Goal: Transaction & Acquisition: Purchase product/service

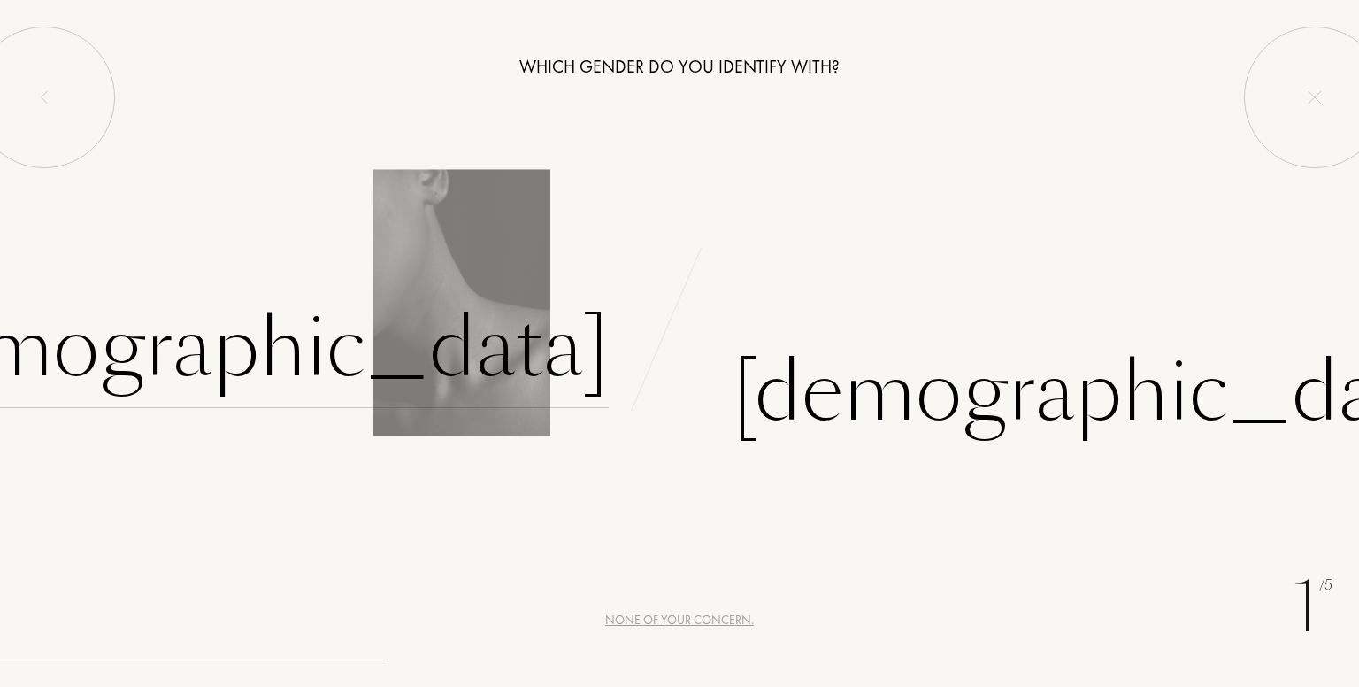
click at [572, 361] on div "[DEMOGRAPHIC_DATA]" at bounding box center [239, 348] width 739 height 119
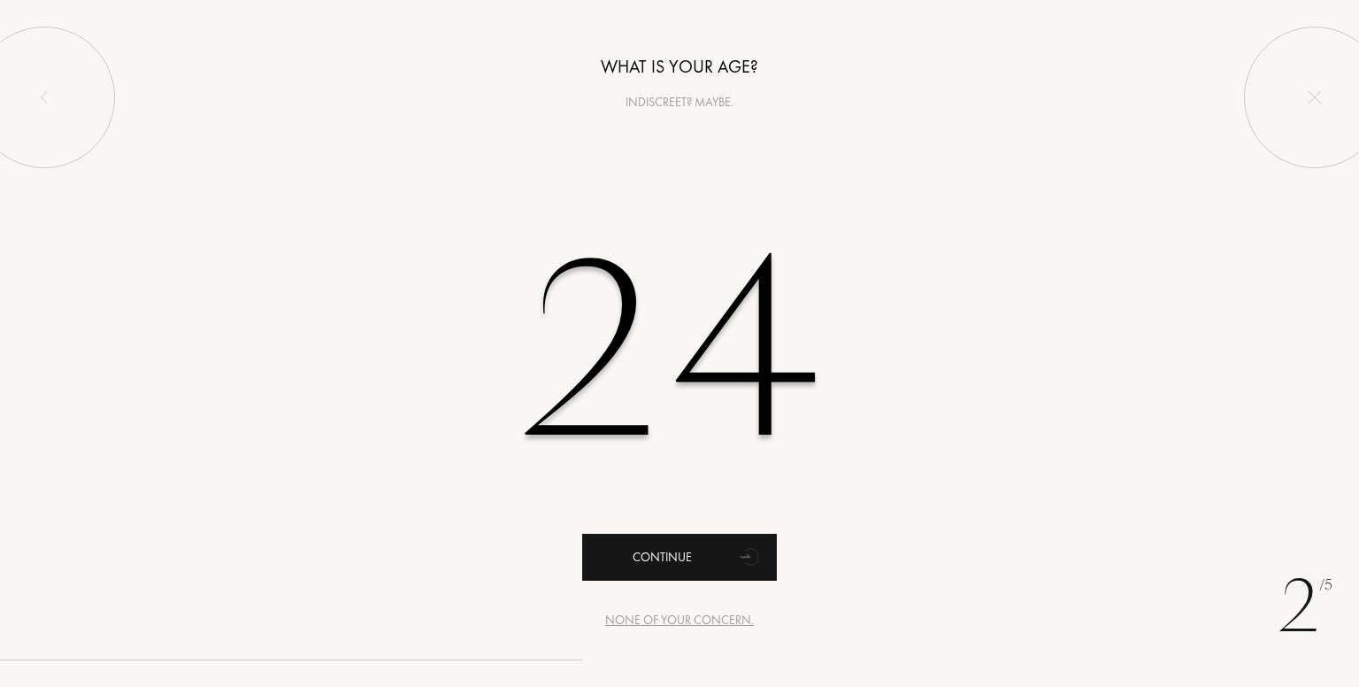
type input "24"
click at [696, 557] on div "Continue" at bounding box center [679, 557] width 195 height 47
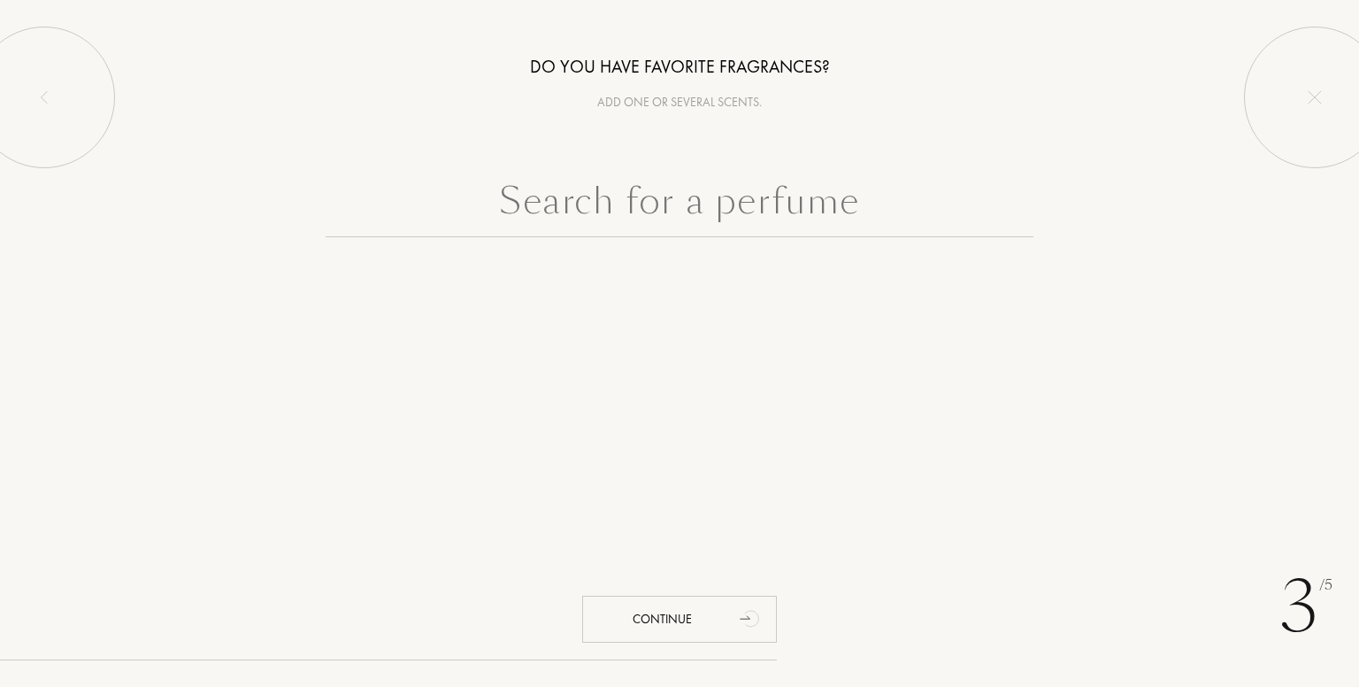
click at [685, 358] on div "3 /5 Do you have favorite fragrances? Add one or several scents. Continue" at bounding box center [679, 343] width 1359 height 687
click at [728, 212] on input "text" at bounding box center [680, 205] width 708 height 64
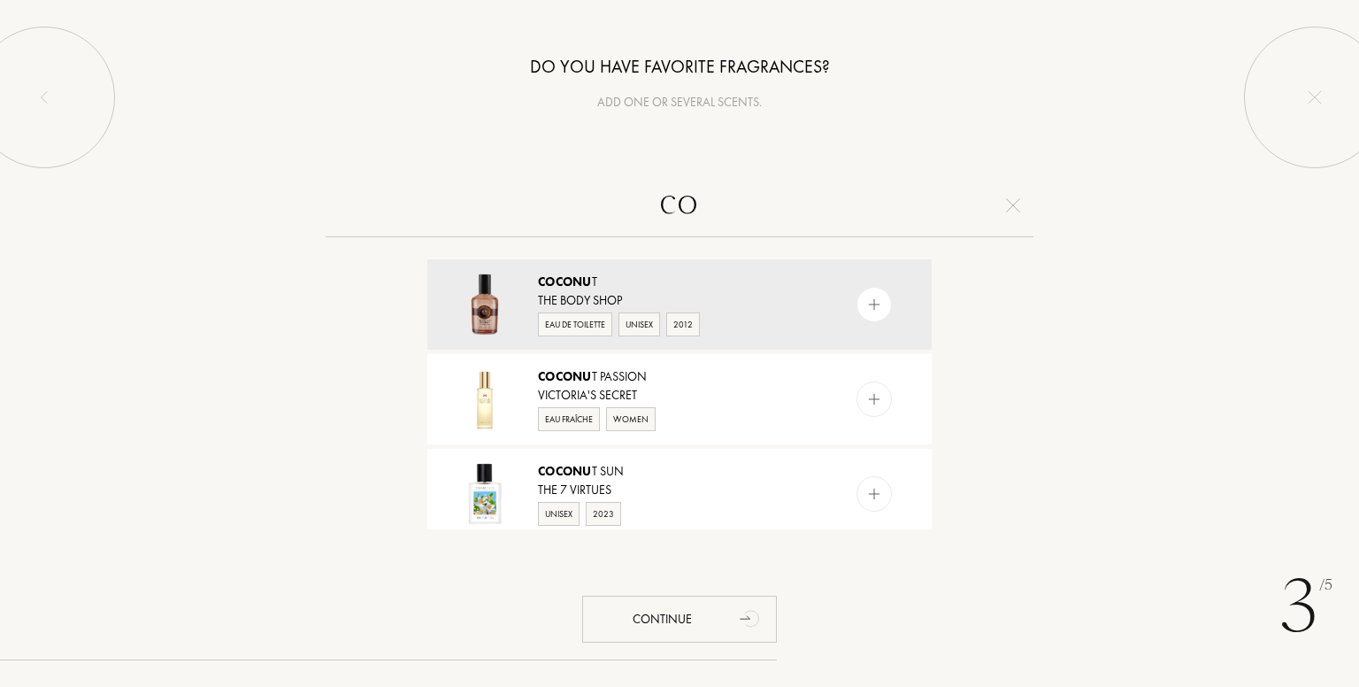
type input "c"
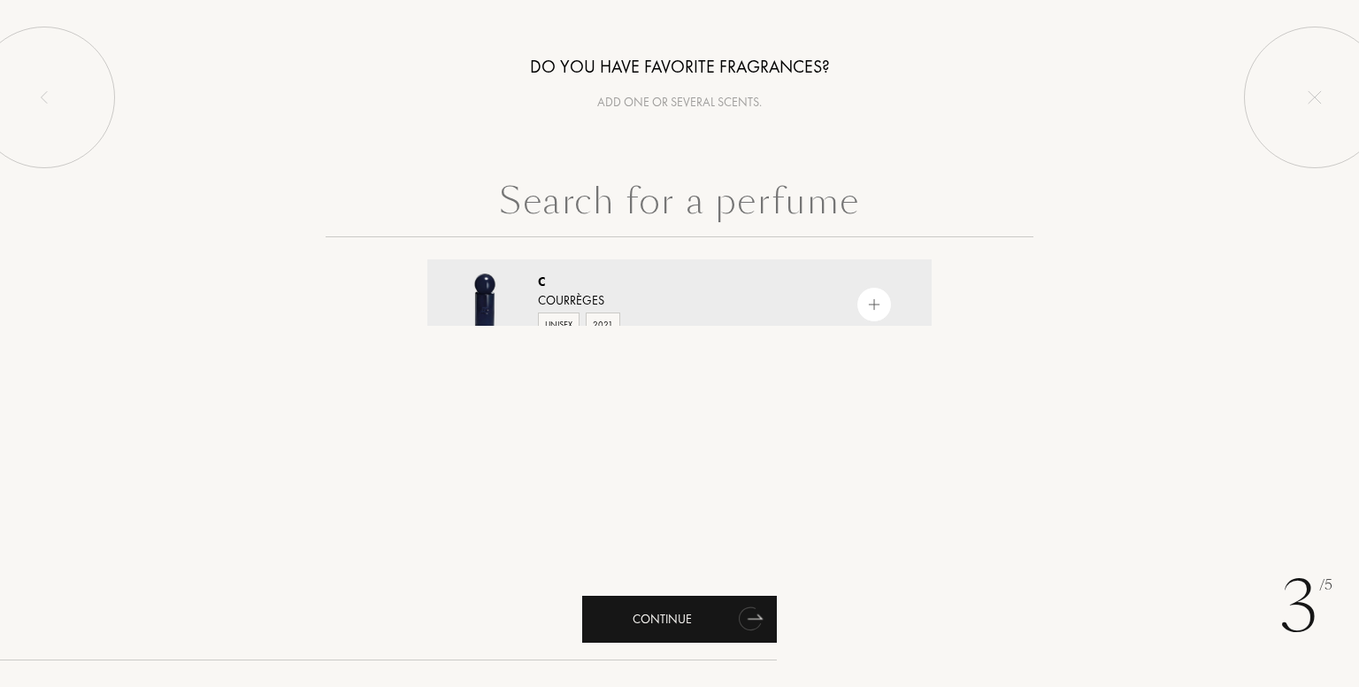
click at [709, 615] on div "Continue" at bounding box center [679, 619] width 195 height 47
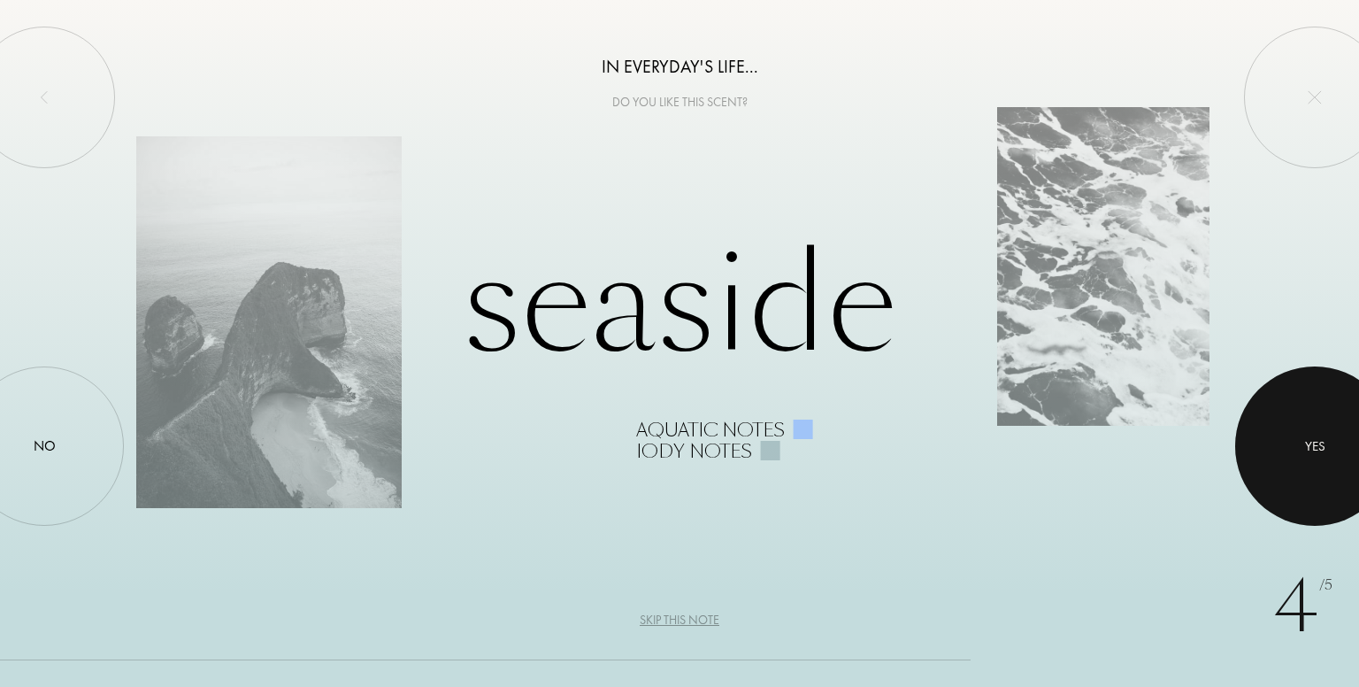
click at [1276, 421] on div at bounding box center [1315, 445] width 159 height 159
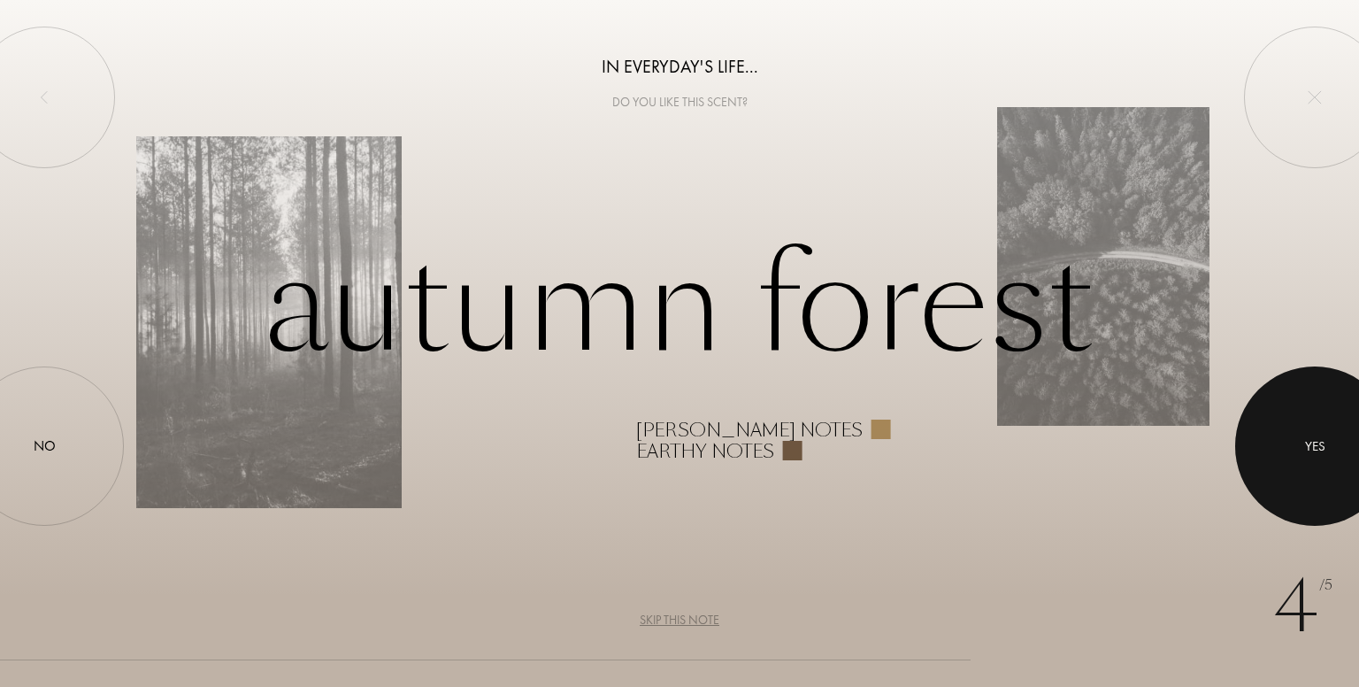
click at [1292, 433] on div at bounding box center [1315, 445] width 159 height 159
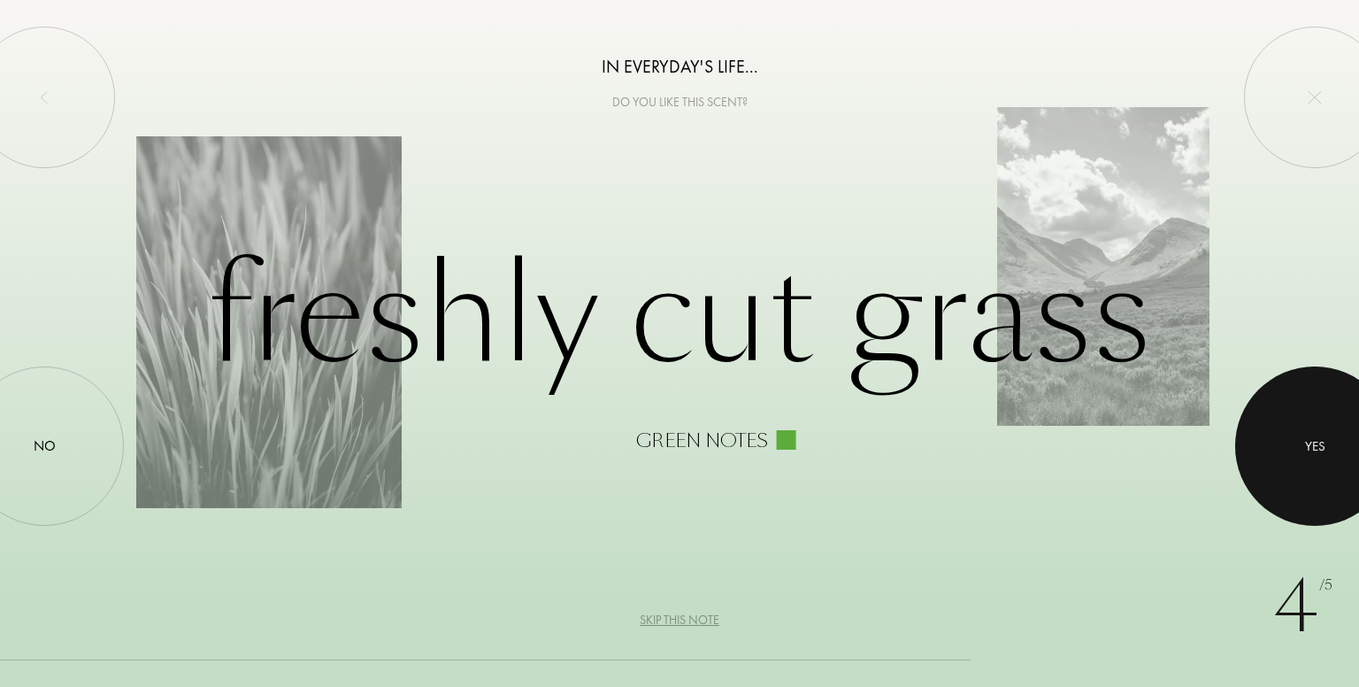
click at [1296, 401] on div at bounding box center [1315, 445] width 159 height 159
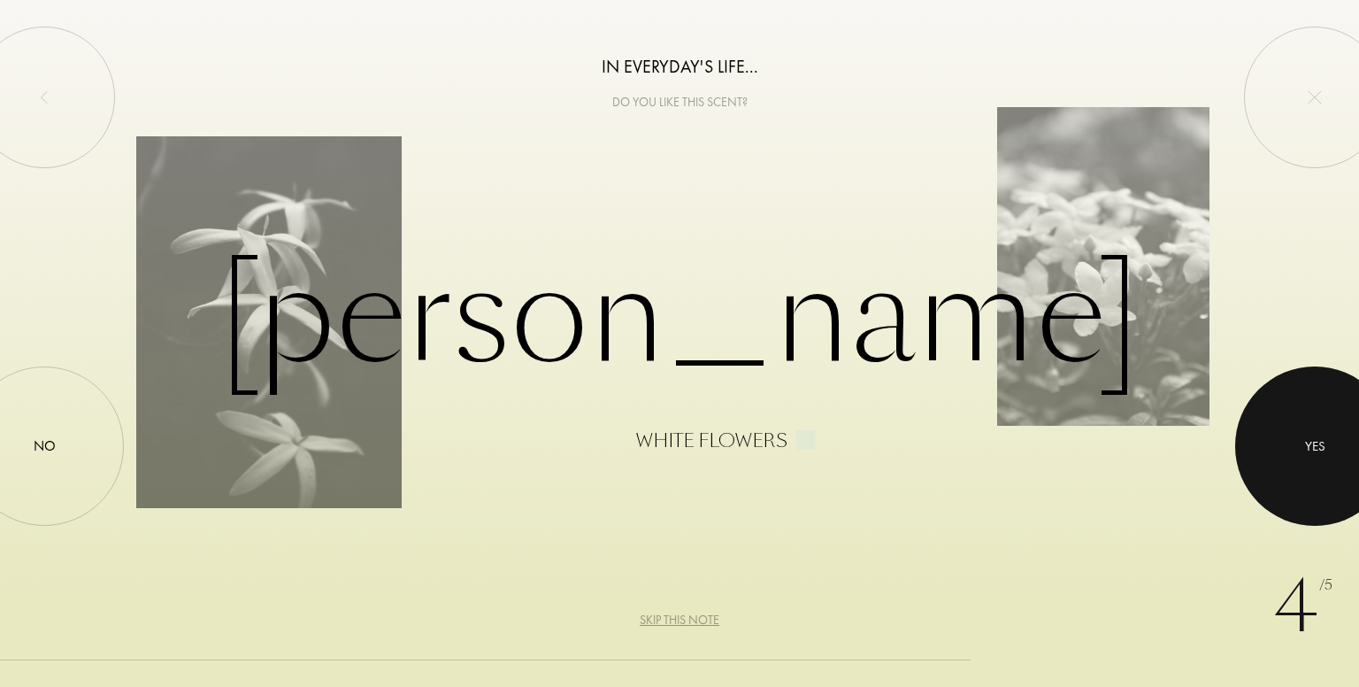
click at [1270, 396] on div at bounding box center [1315, 445] width 159 height 159
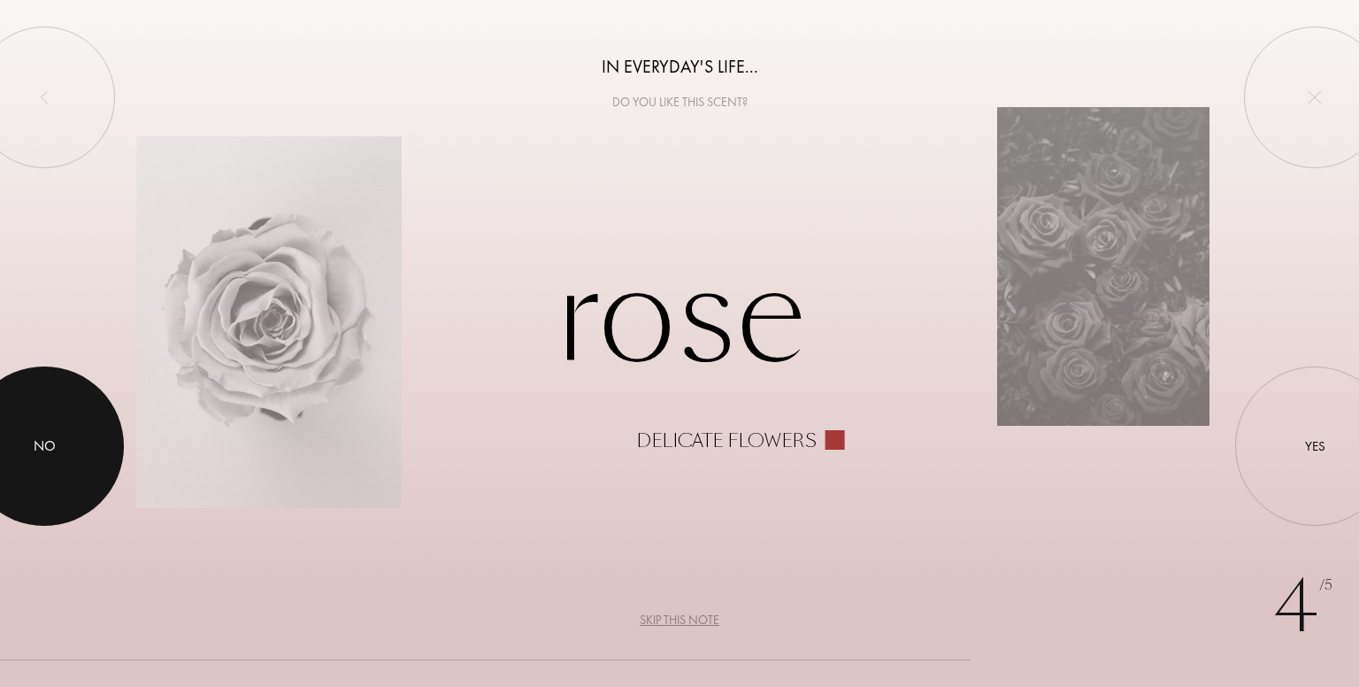
click at [45, 465] on div at bounding box center [44, 445] width 159 height 159
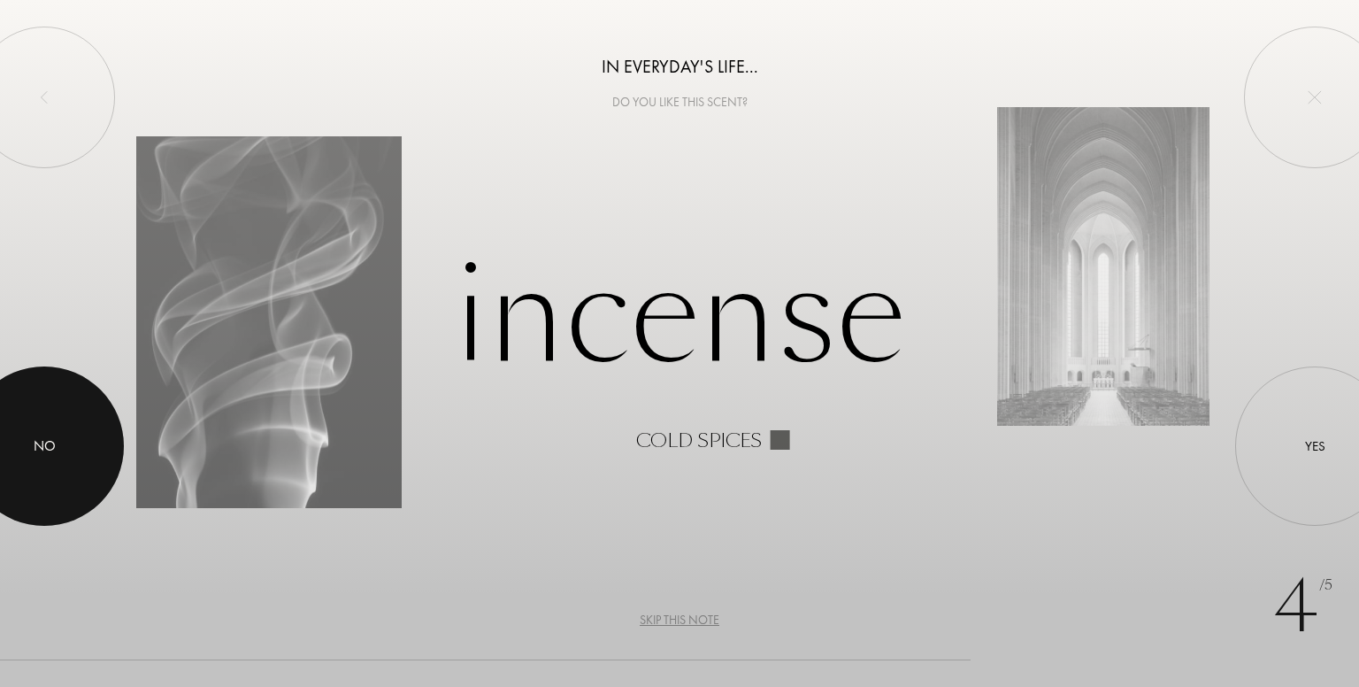
click at [59, 429] on div at bounding box center [44, 445] width 159 height 159
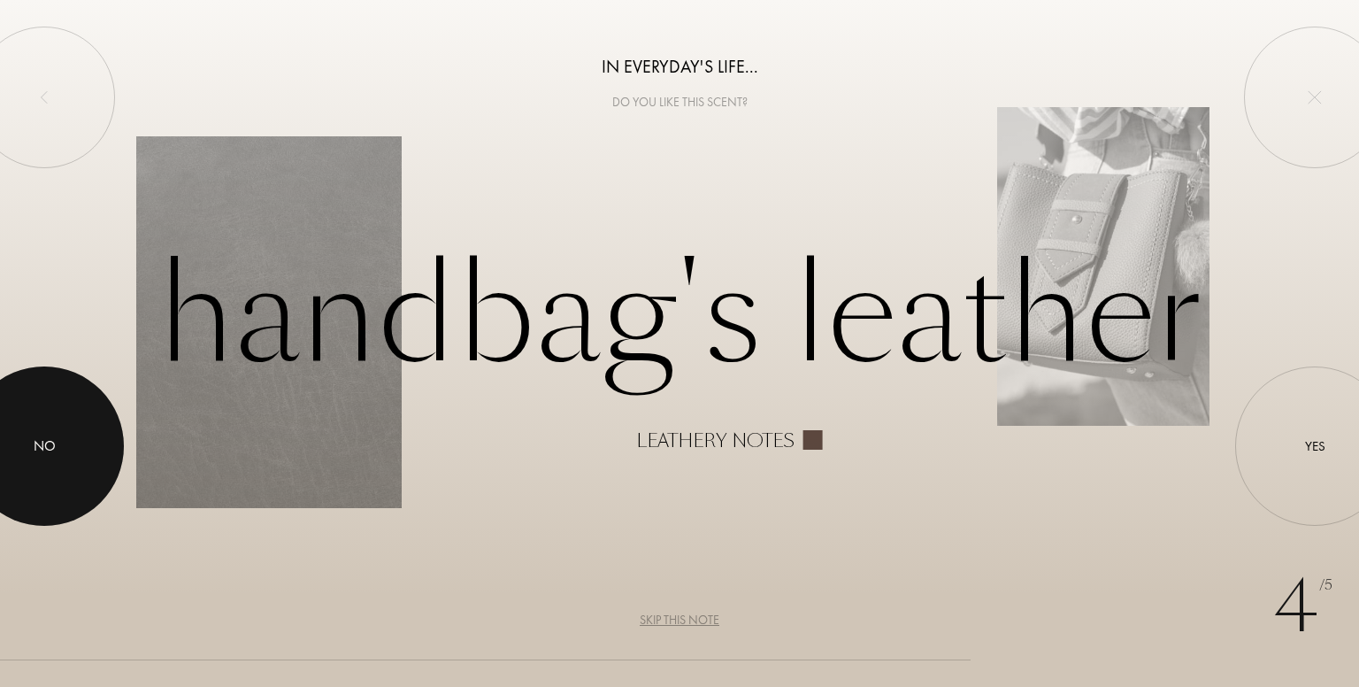
click at [49, 444] on div "No" at bounding box center [45, 445] width 22 height 21
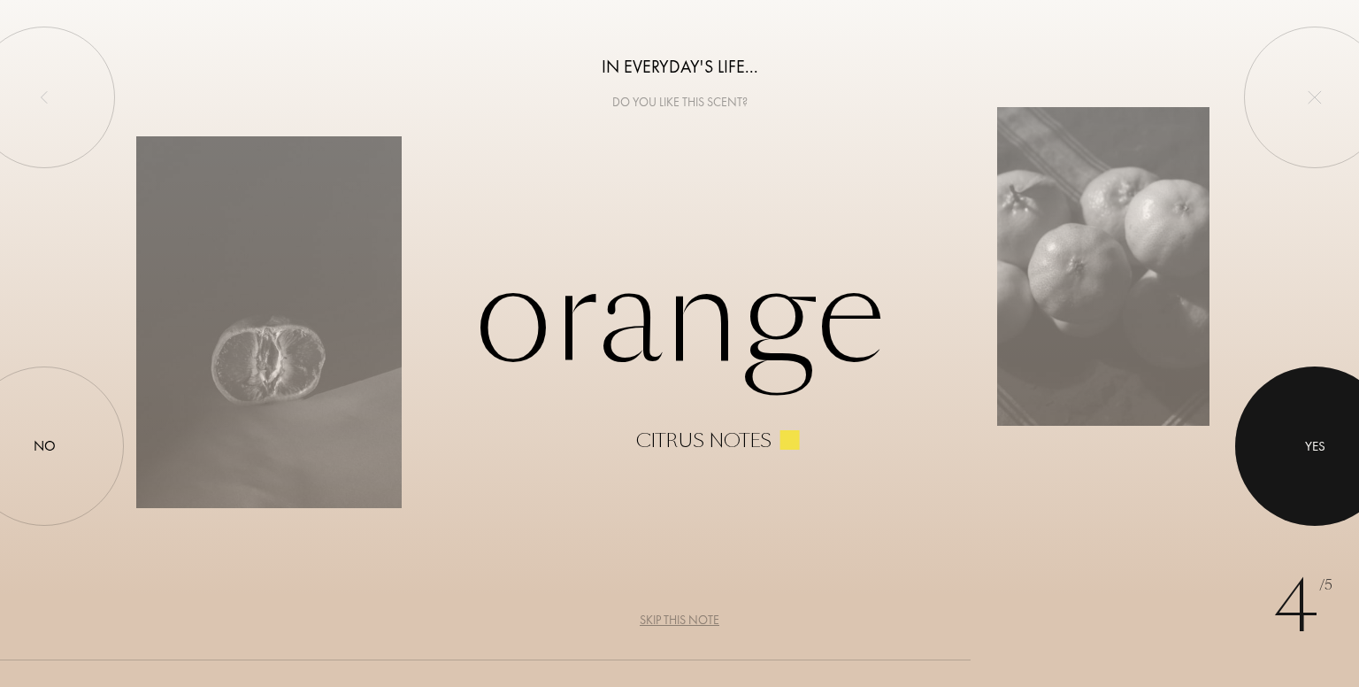
click at [1311, 424] on div at bounding box center [1315, 445] width 159 height 159
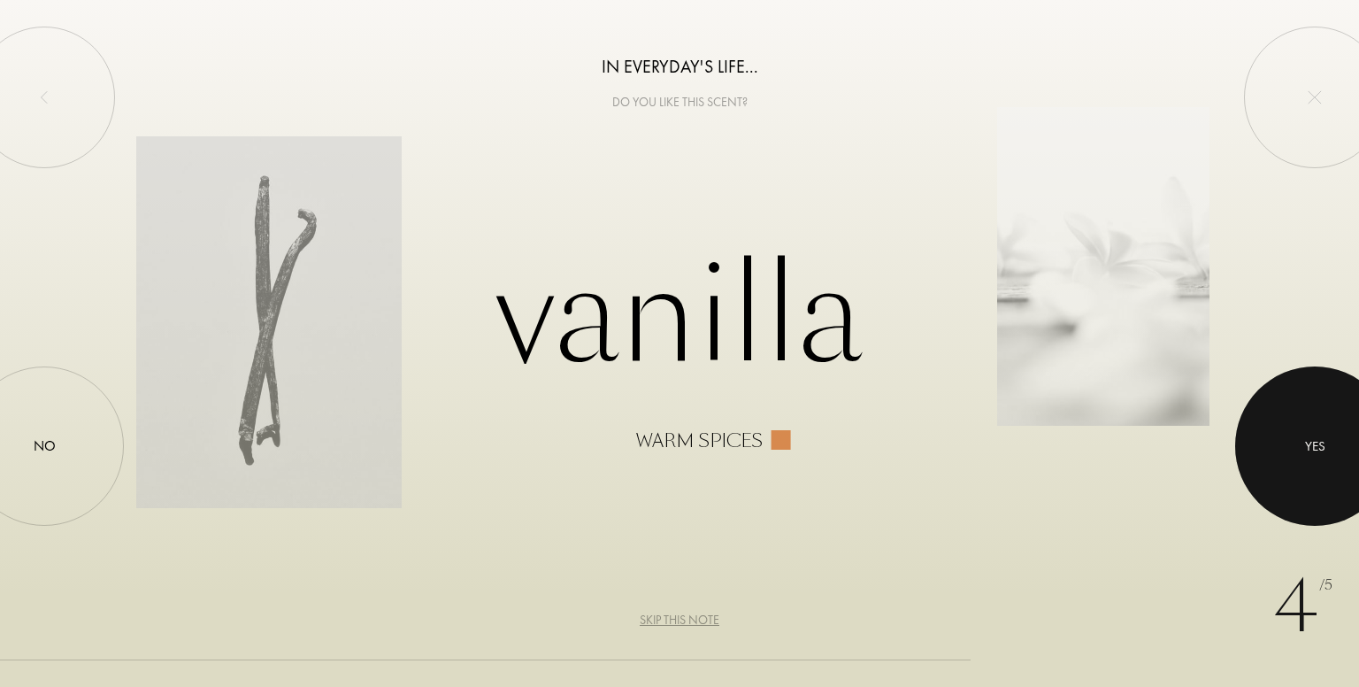
click at [1310, 423] on div at bounding box center [1315, 445] width 159 height 159
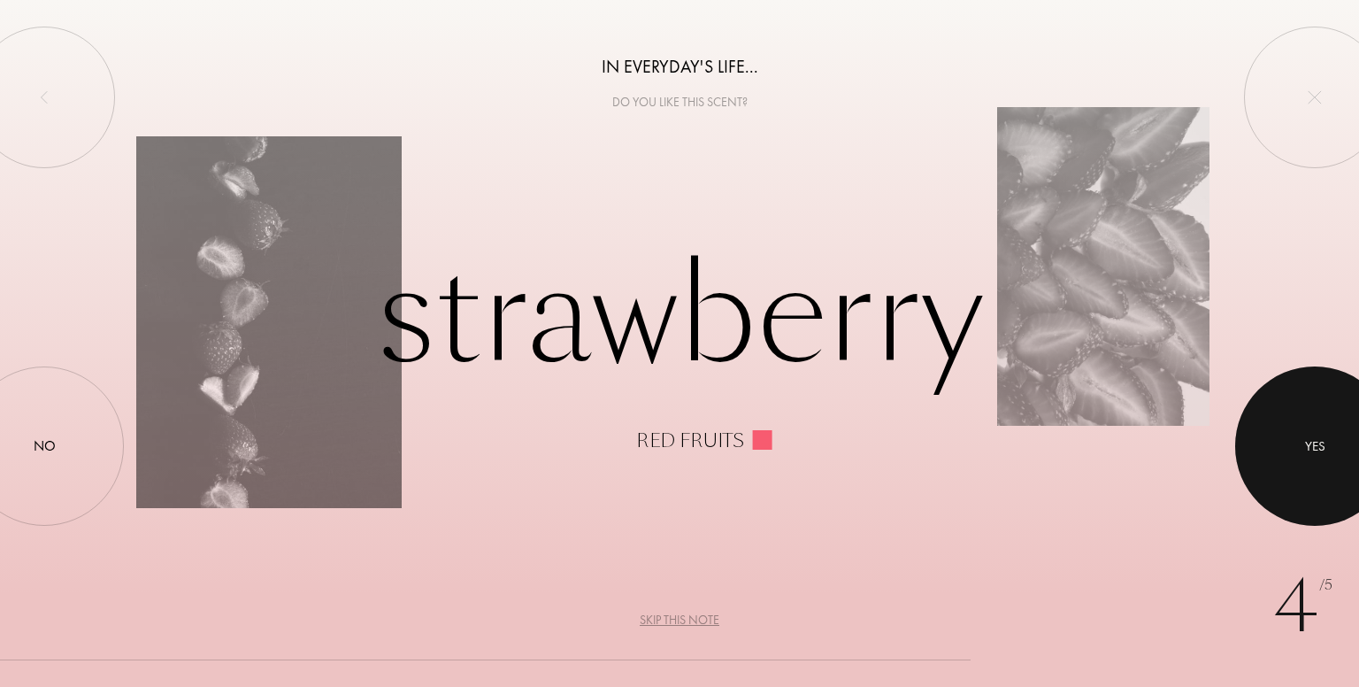
click at [1310, 423] on div at bounding box center [1315, 445] width 159 height 159
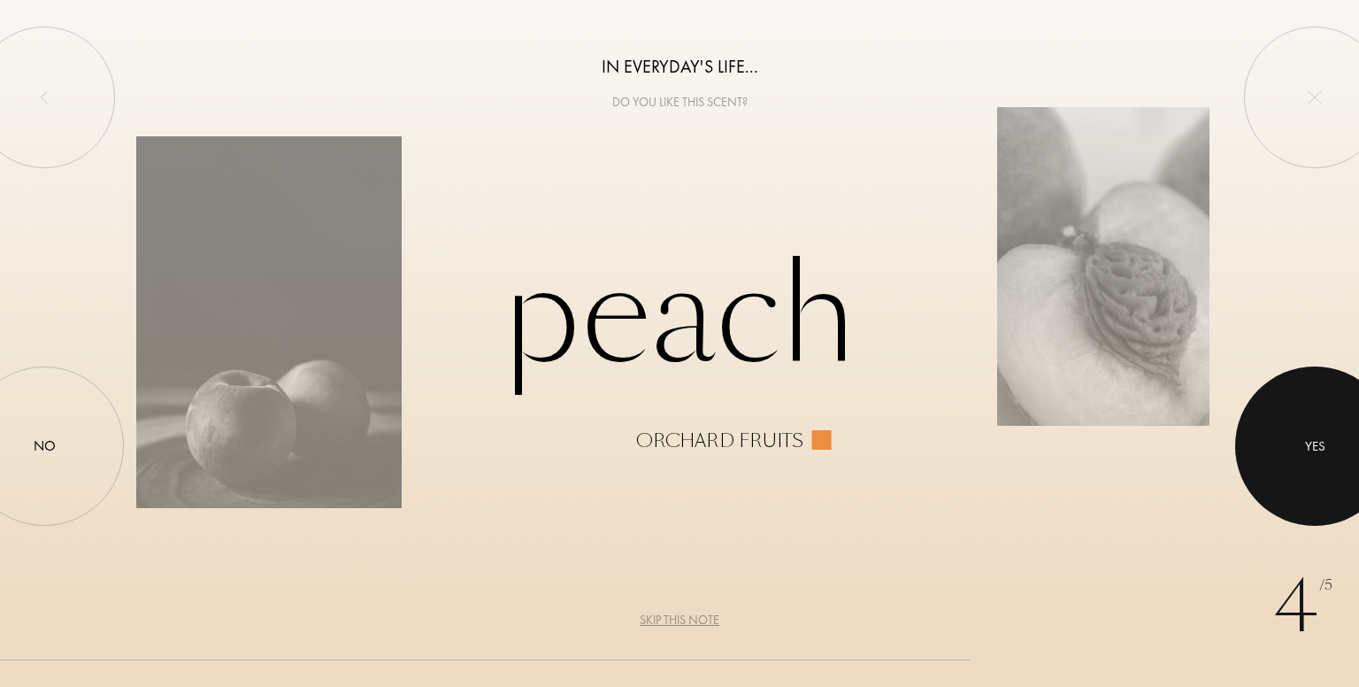
click at [1310, 423] on div at bounding box center [1315, 445] width 159 height 159
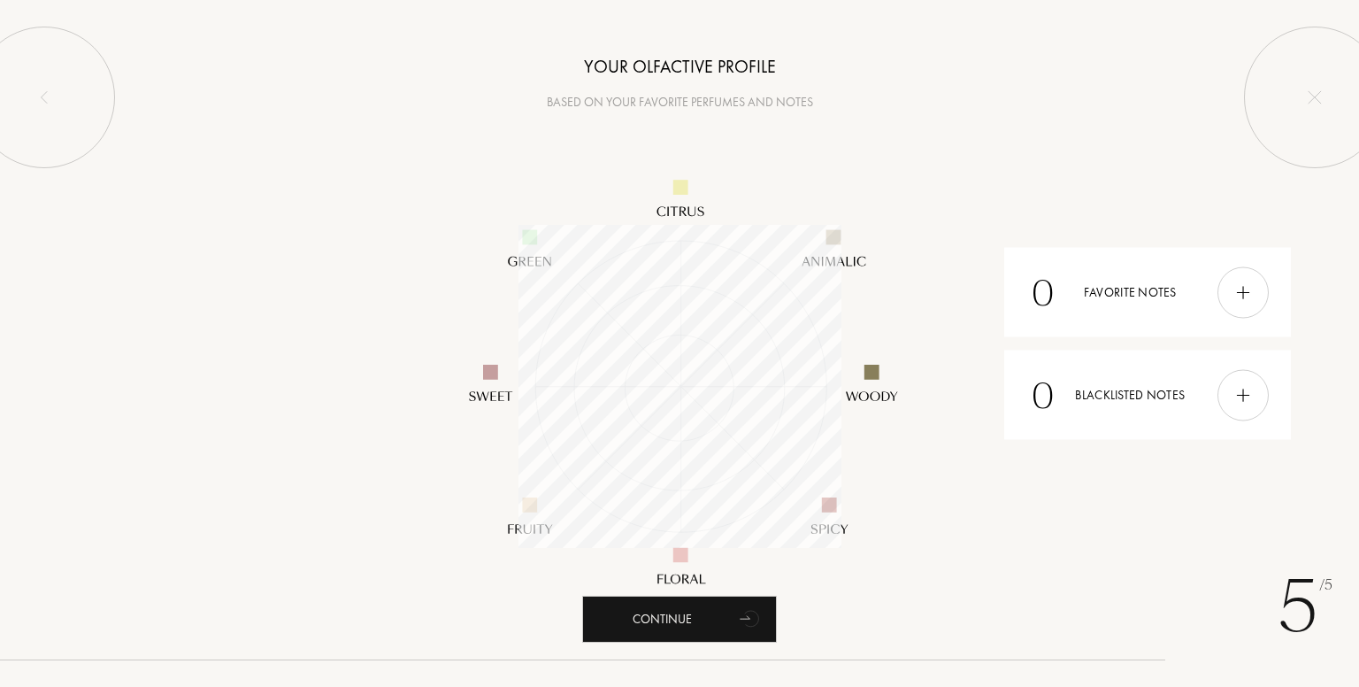
scroll to position [323, 323]
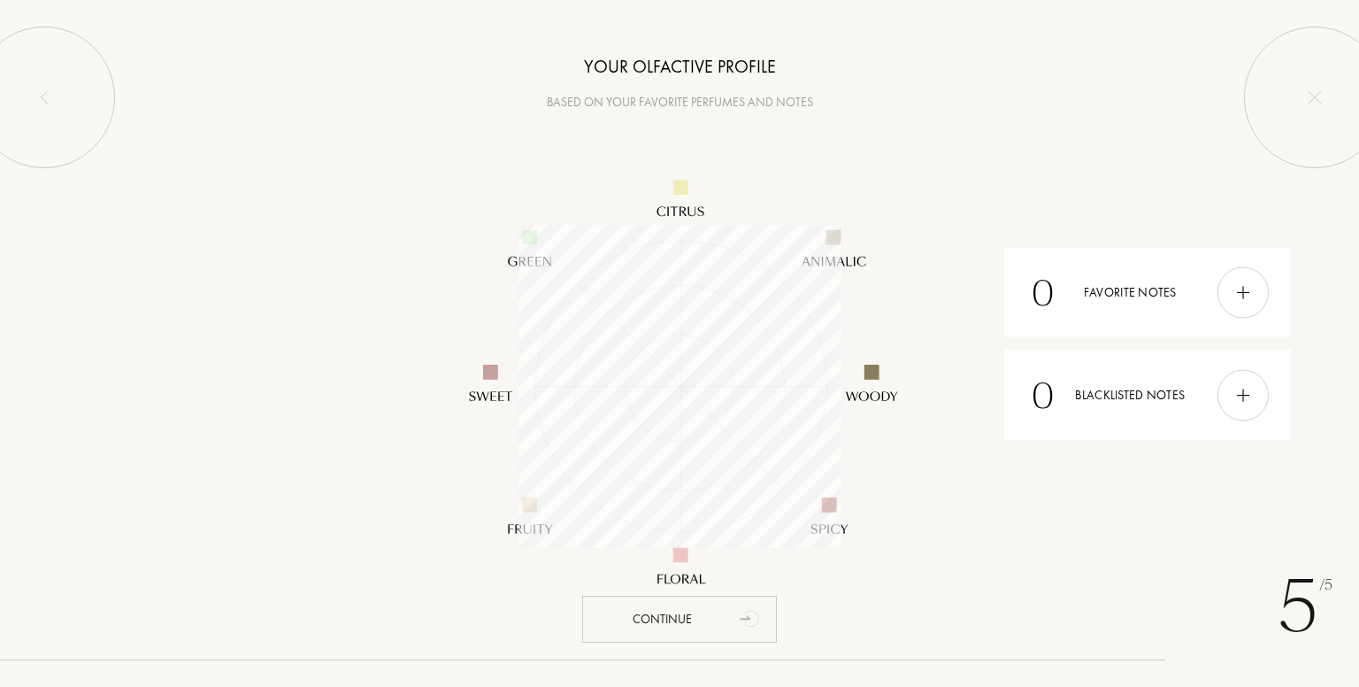
click at [746, 604] on icon "animation" at bounding box center [751, 617] width 35 height 35
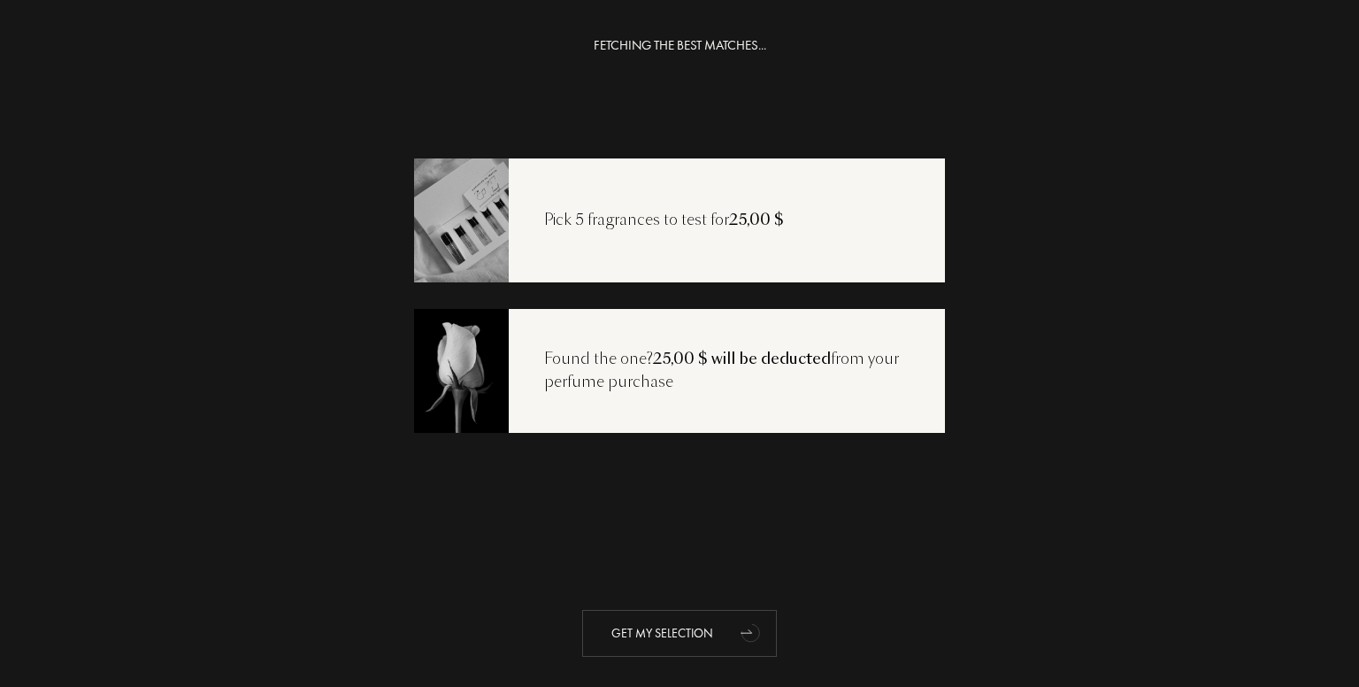
click at [693, 612] on div "Get my selection" at bounding box center [679, 633] width 195 height 47
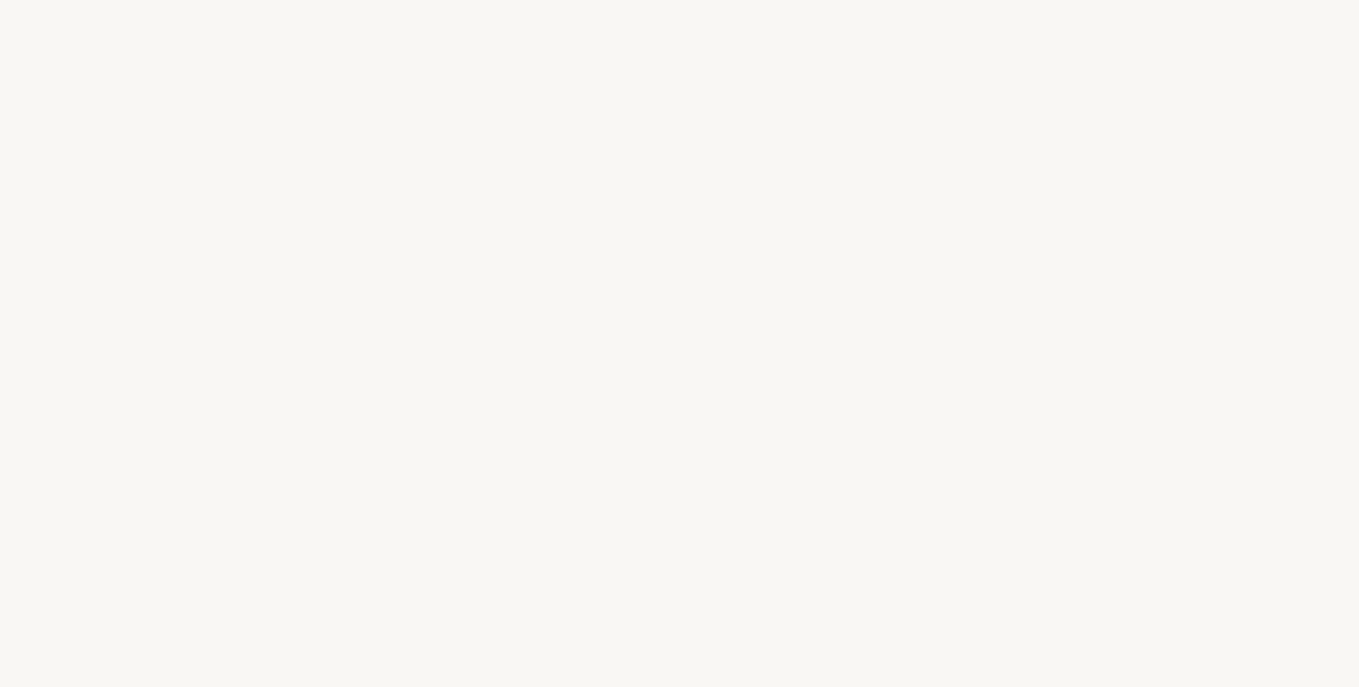
select select "US"
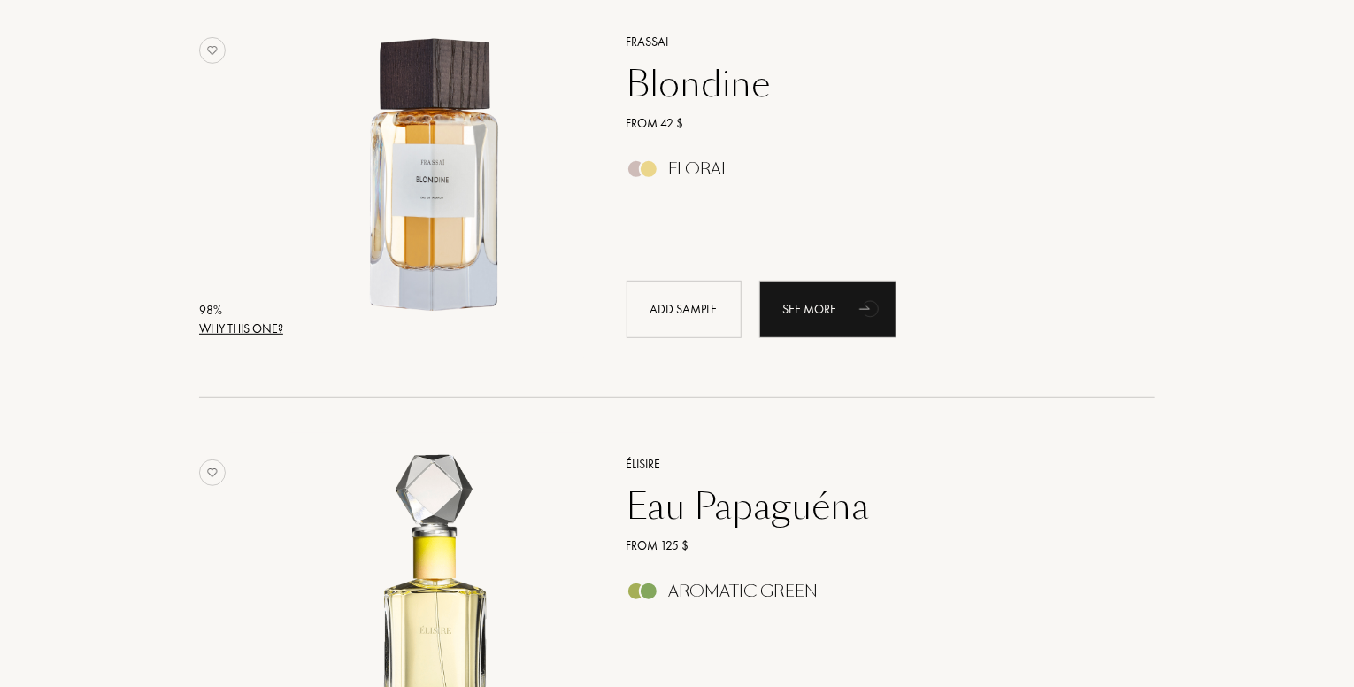
scroll to position [124, 0]
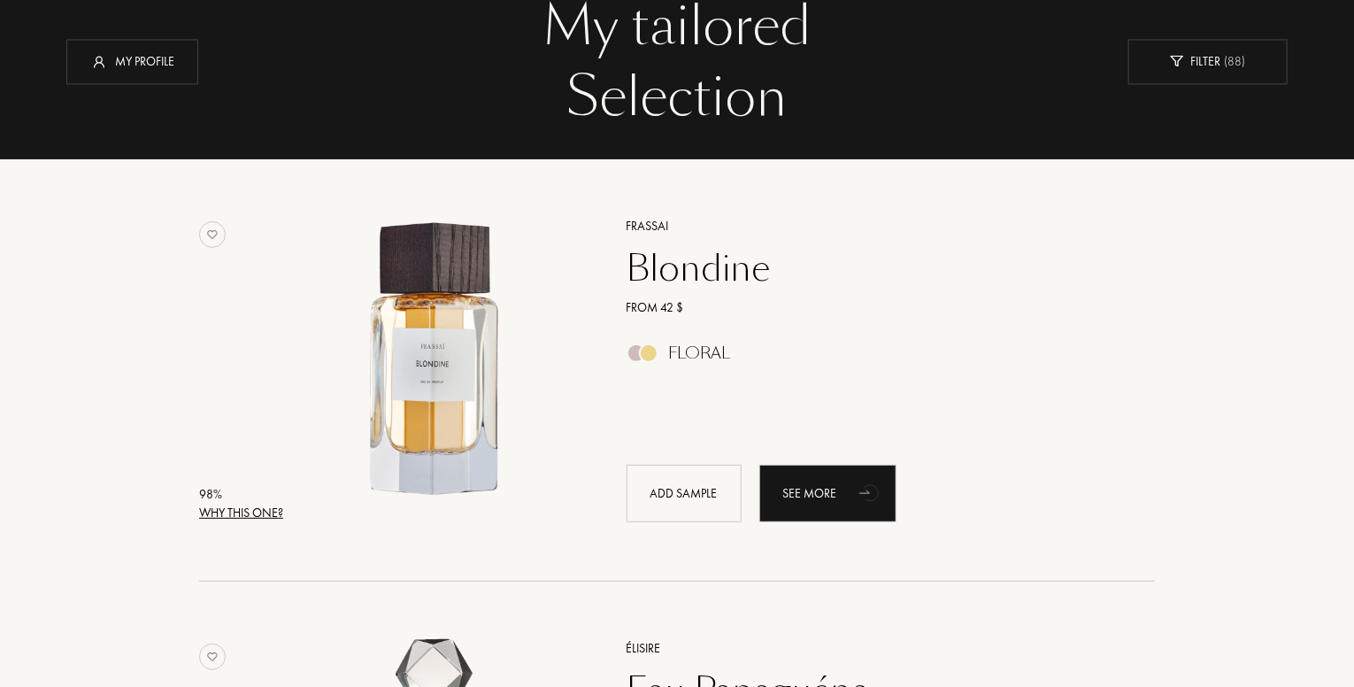
click at [673, 353] on div "Floral" at bounding box center [700, 352] width 62 height 19
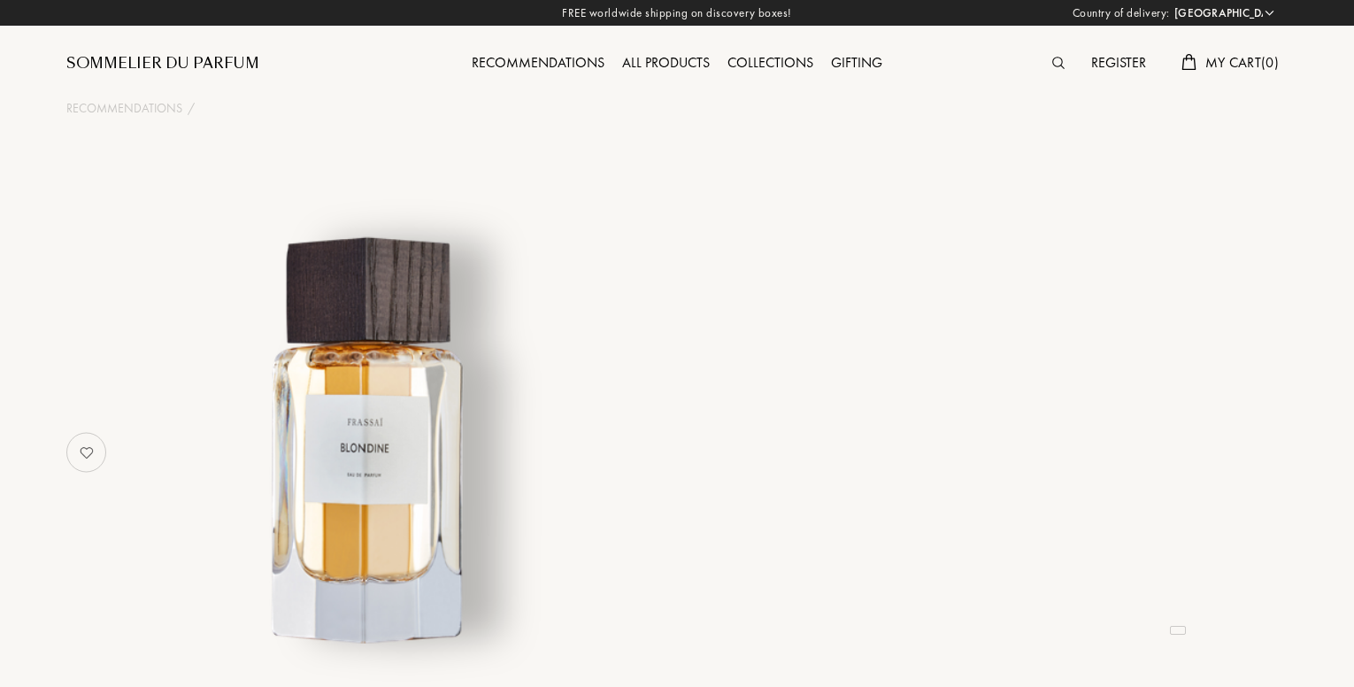
select select "US"
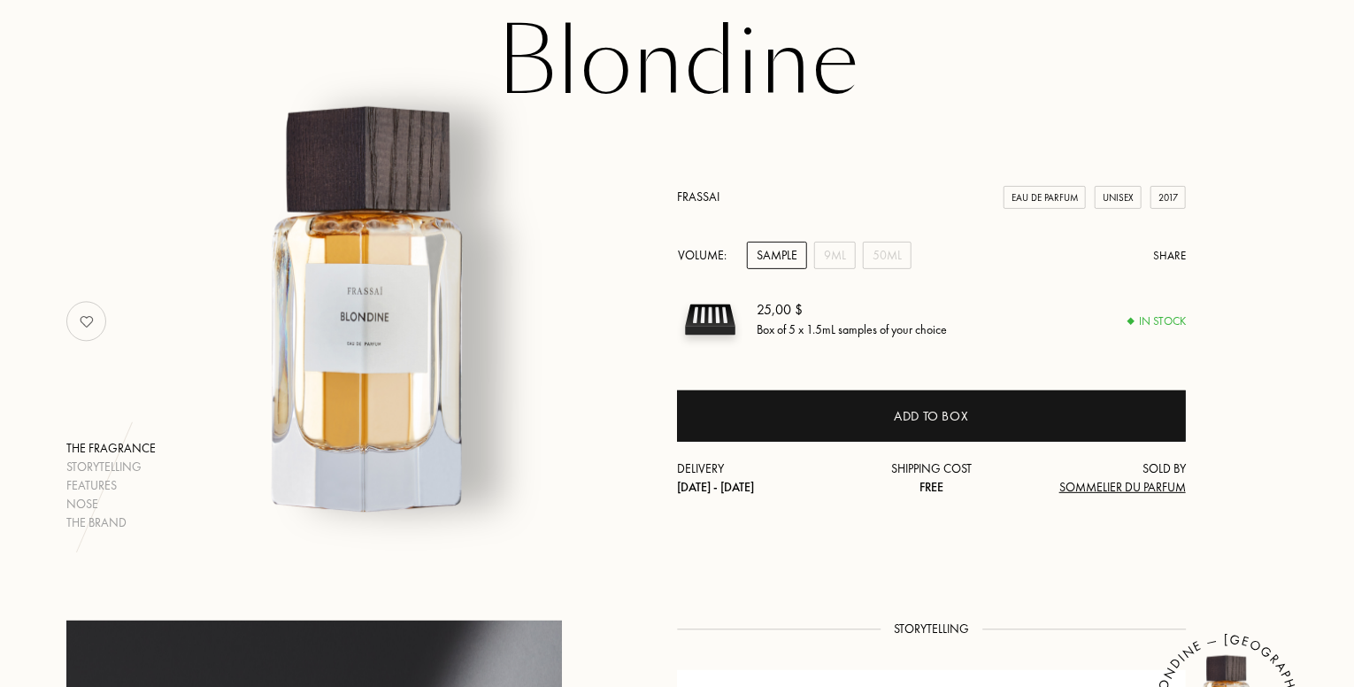
scroll to position [134, 0]
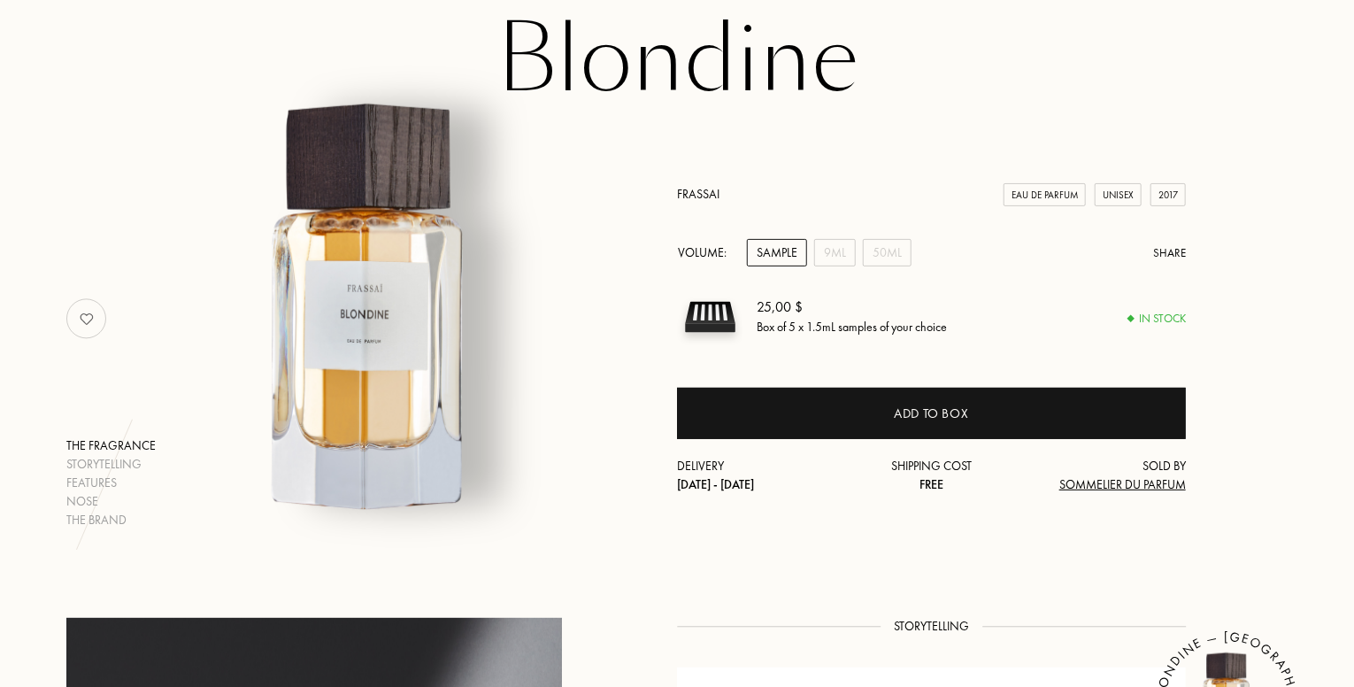
click at [785, 253] on div "Sample" at bounding box center [777, 252] width 60 height 27
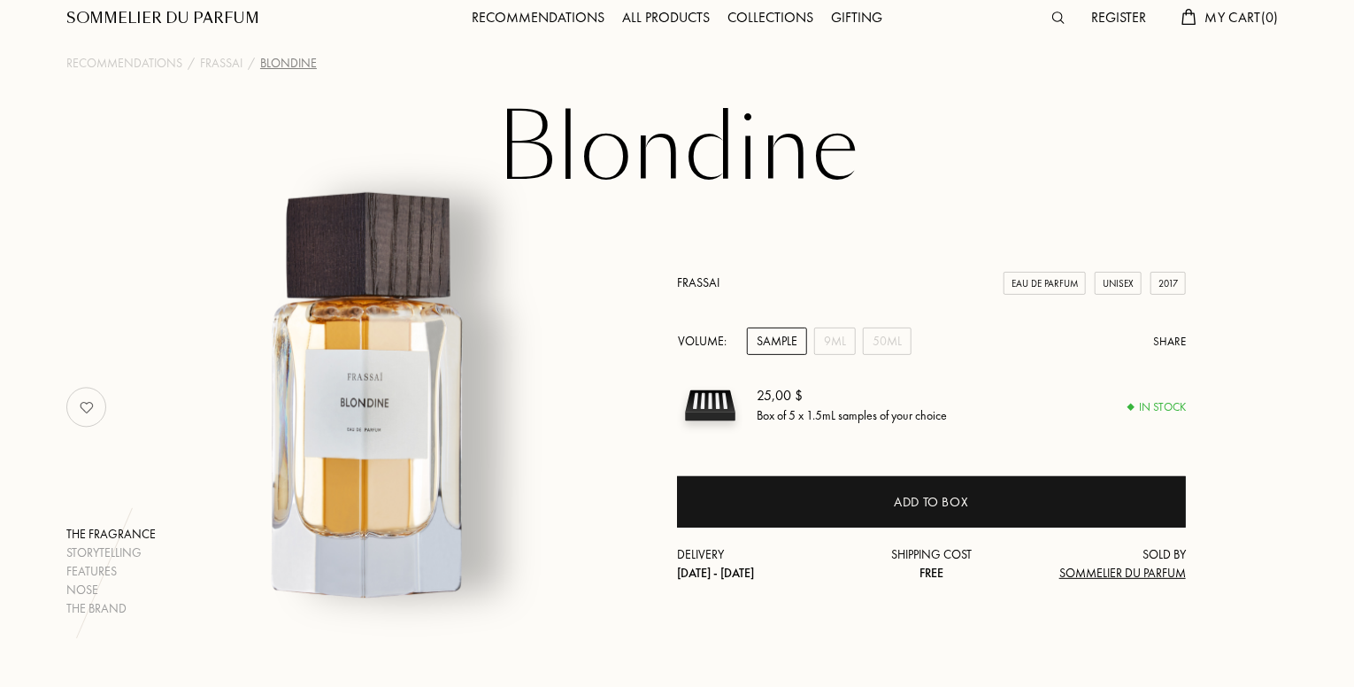
scroll to position [0, 0]
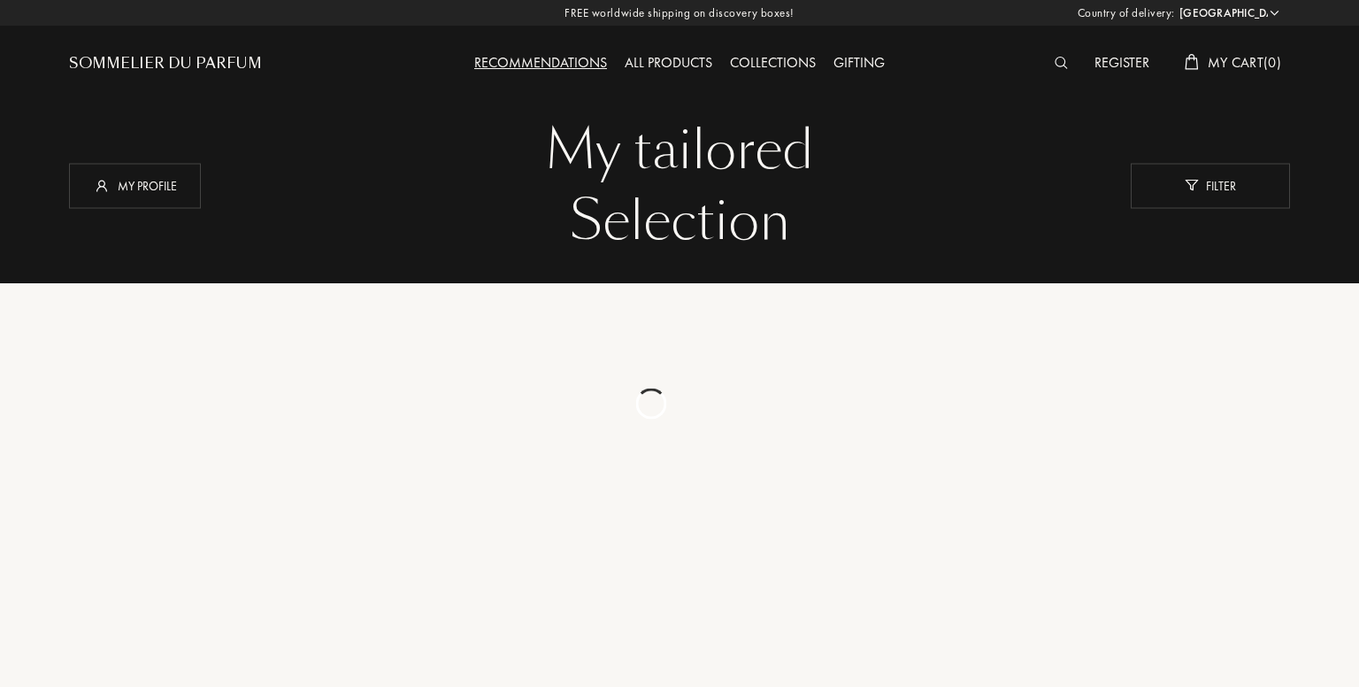
select select "US"
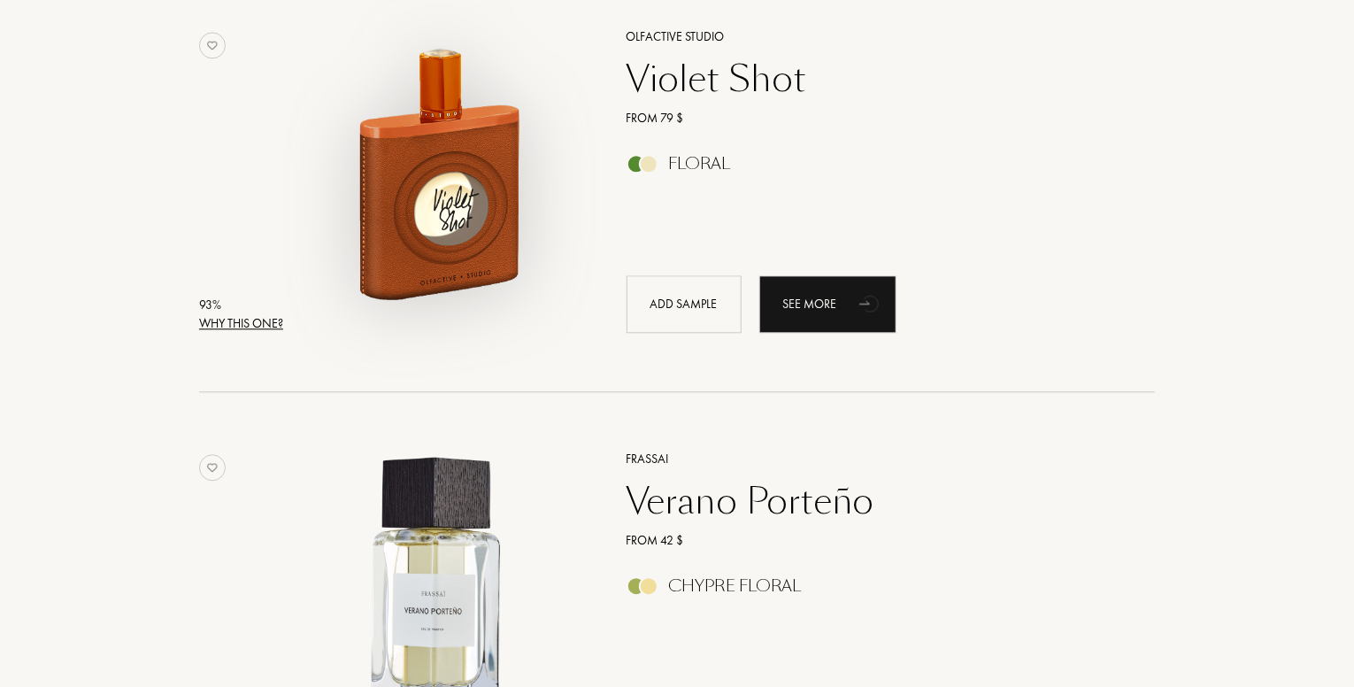
scroll to position [1521, 0]
